Goal: Task Accomplishment & Management: Manage account settings

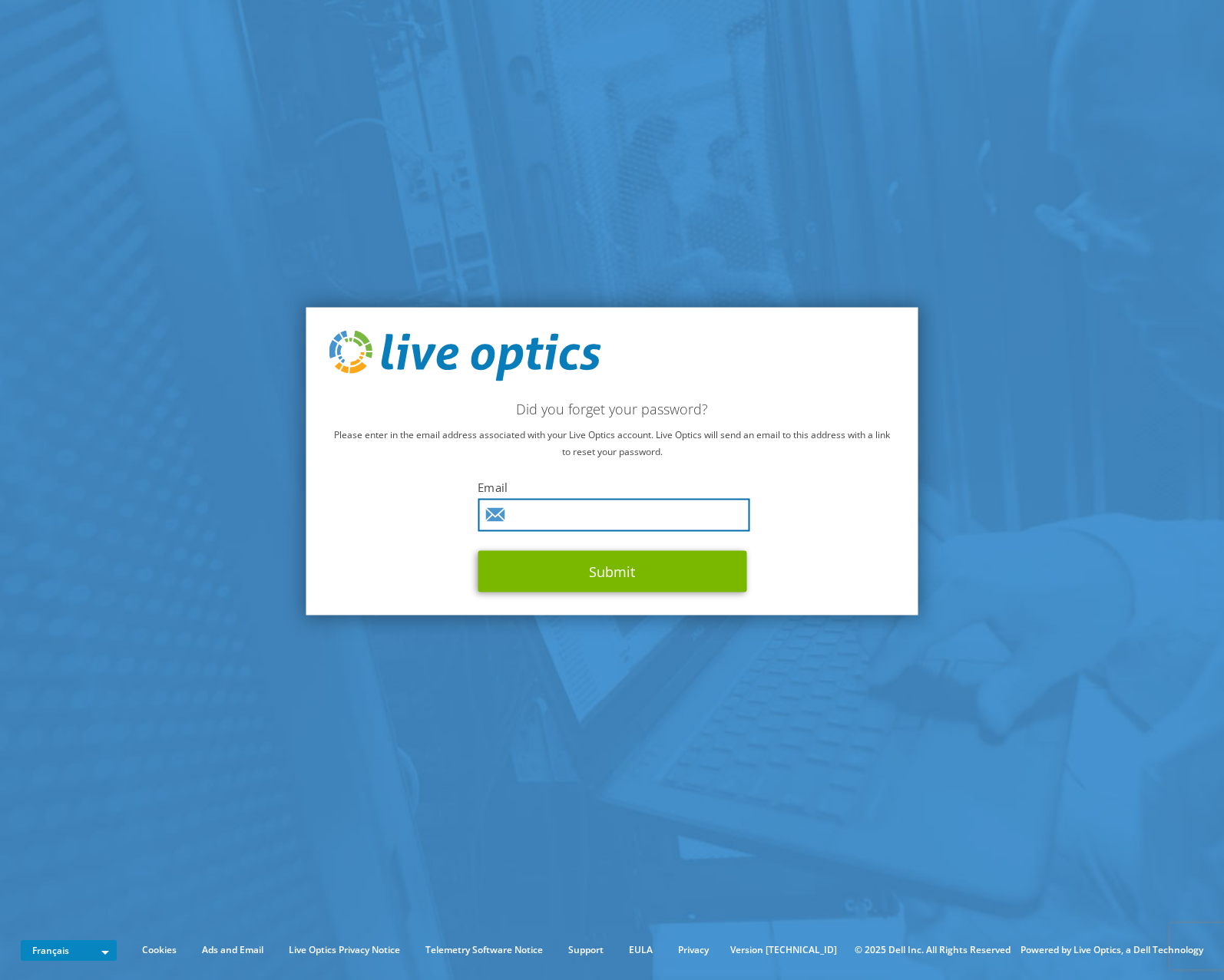
click at [575, 521] on input "text" at bounding box center [613, 514] width 272 height 33
type input "elio.fernandes@loro.ch"
click at [477, 551] on button "Submit" at bounding box center [611, 572] width 269 height 42
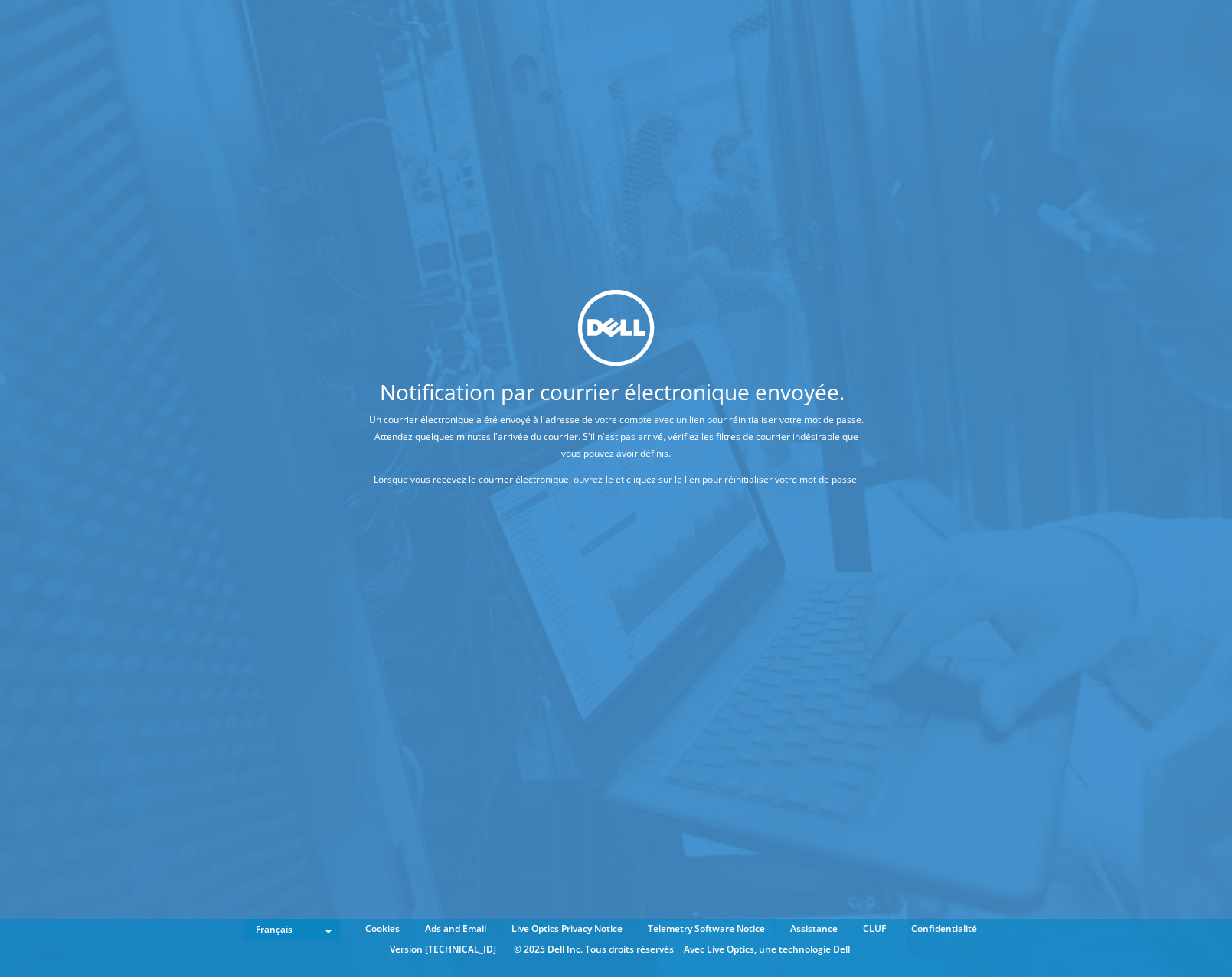
click at [613, 567] on div "Notification par courrier électronique envoyée. Un courrier électronique a été …" at bounding box center [616, 466] width 1232 height 931
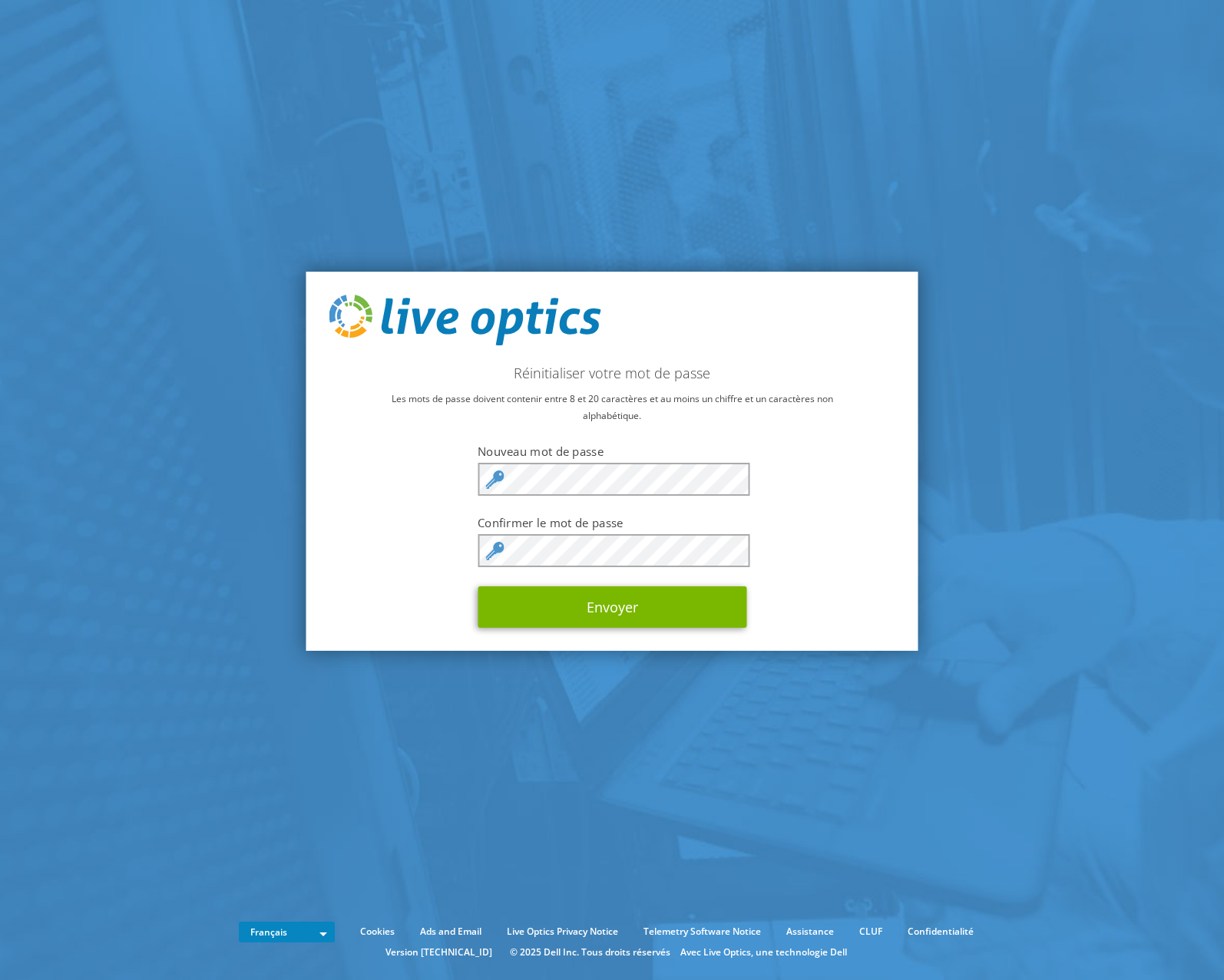
click at [959, 292] on section "Réinitialiser votre mot de passe Les mots de passe doivent contenir entre 8 et …" at bounding box center [612, 461] width 1224 height 922
click at [646, 597] on button "Envoyer" at bounding box center [611, 608] width 269 height 42
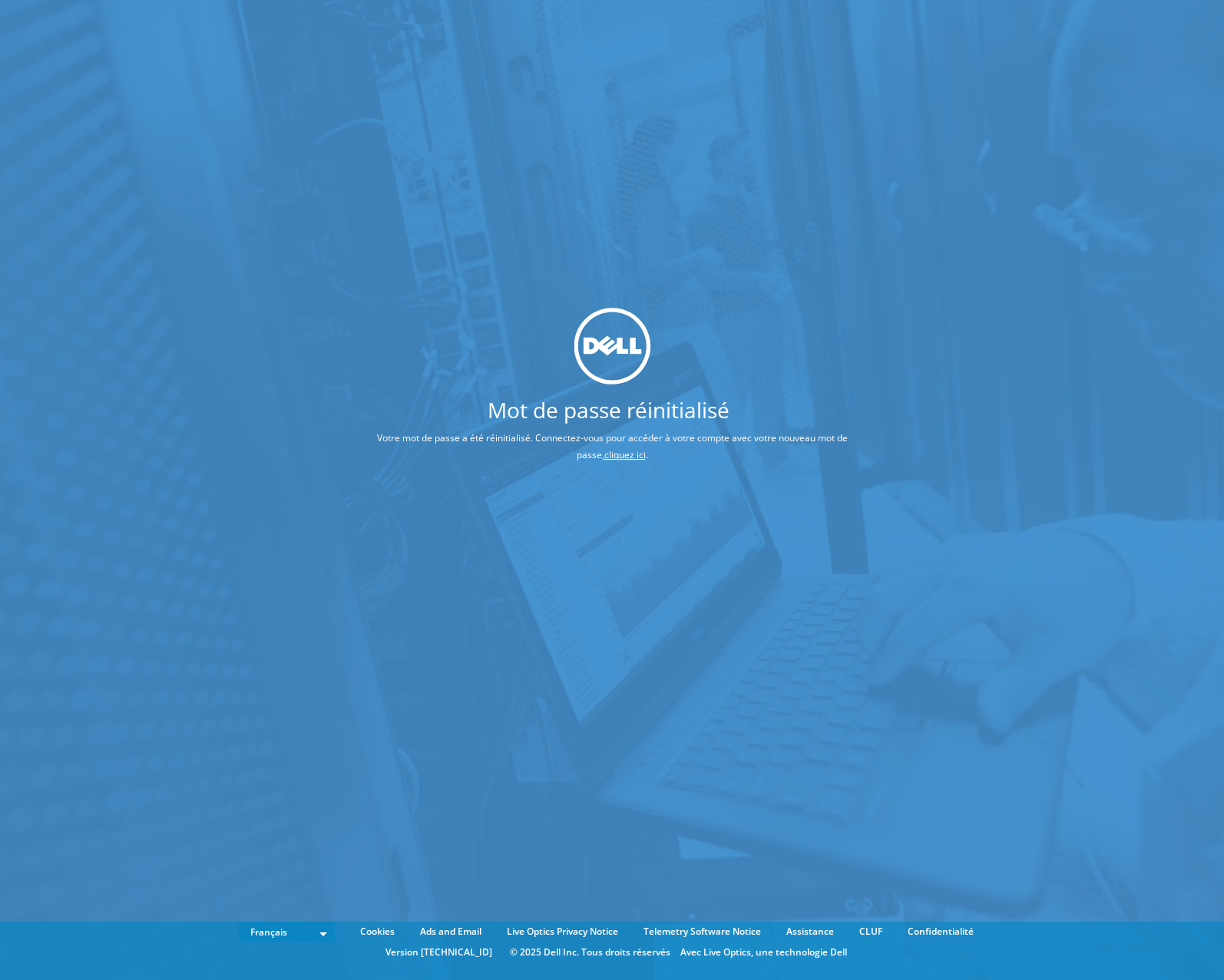
click at [601, 569] on div "Mot de passe réinitialisé Votre mot de passe a été réinitialisé. Connectez-vous…" at bounding box center [612, 467] width 1224 height 934
